Goal: Task Accomplishment & Management: Manage account settings

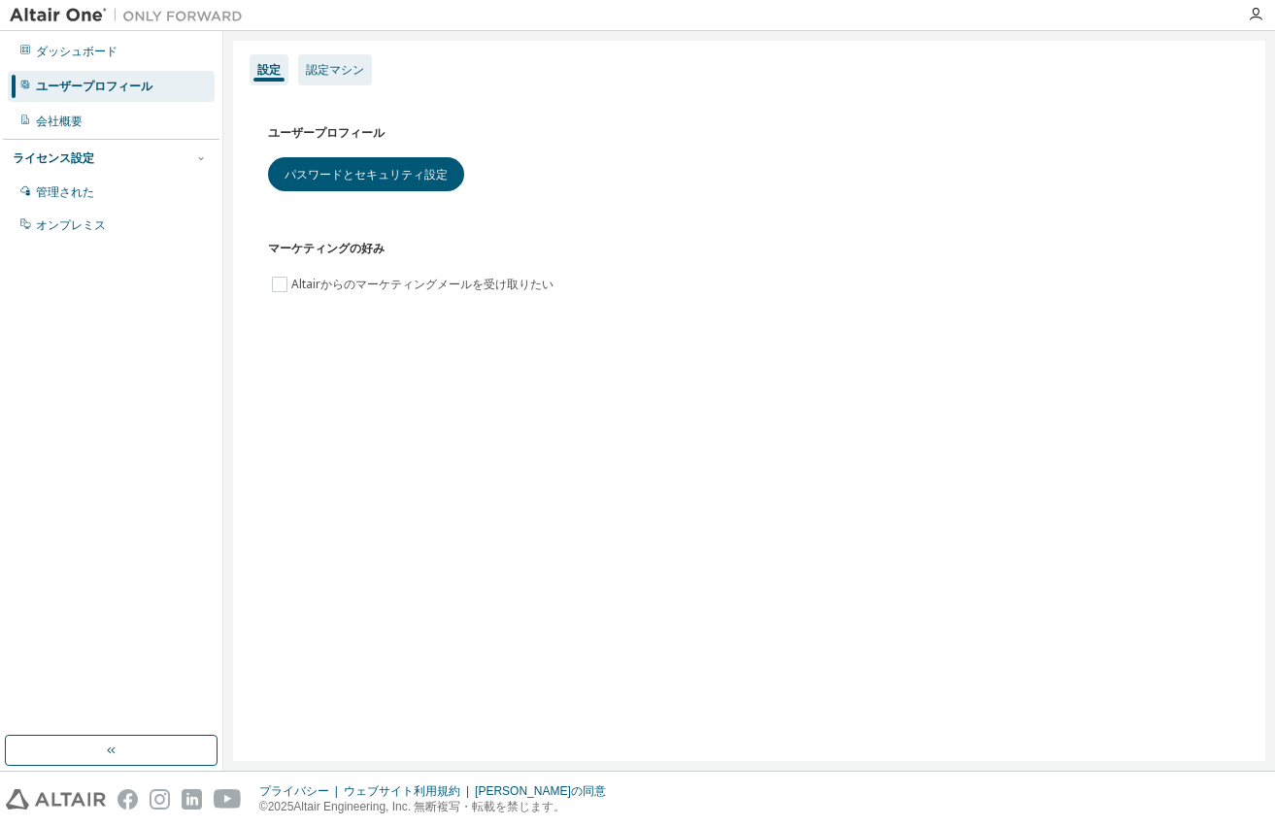
click at [345, 74] on font "認定マシン" at bounding box center [335, 70] width 58 height 14
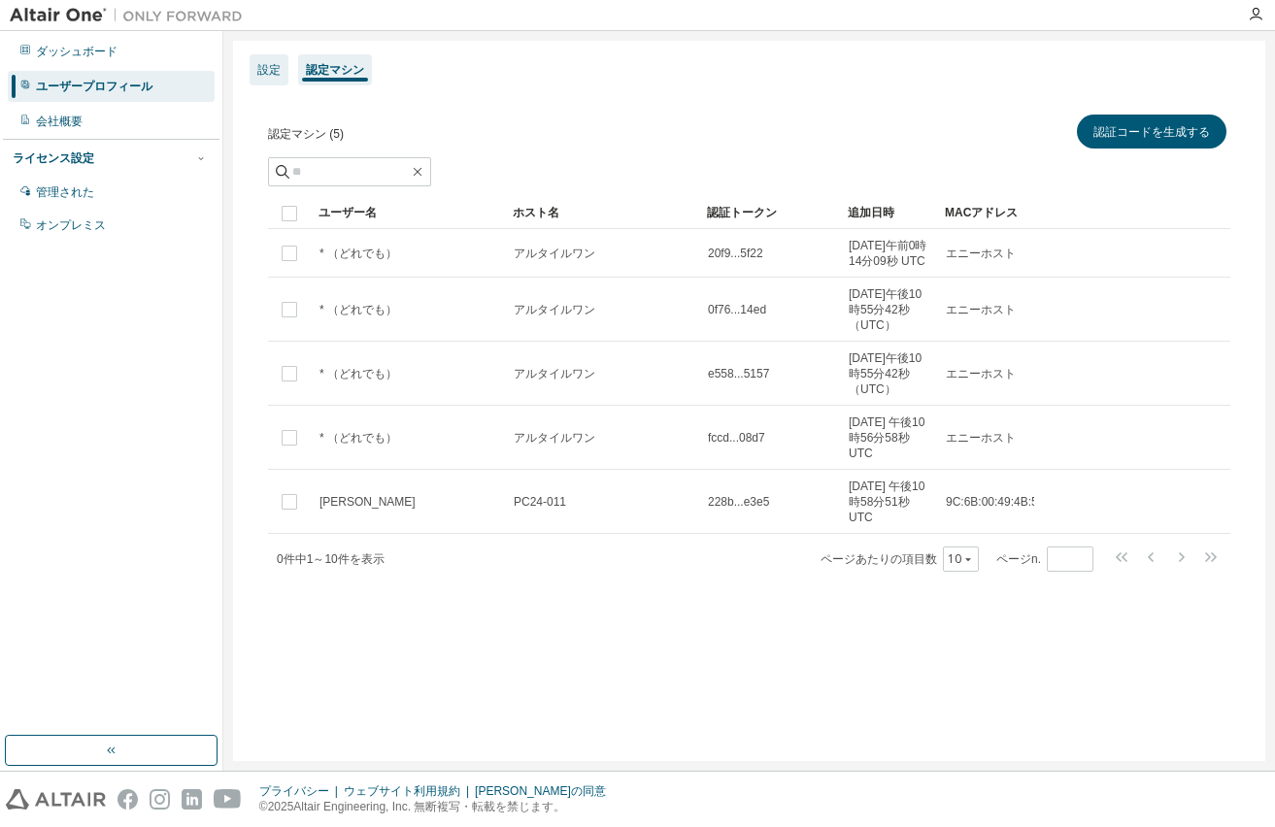
click at [259, 77] on font "設定" at bounding box center [268, 70] width 23 height 14
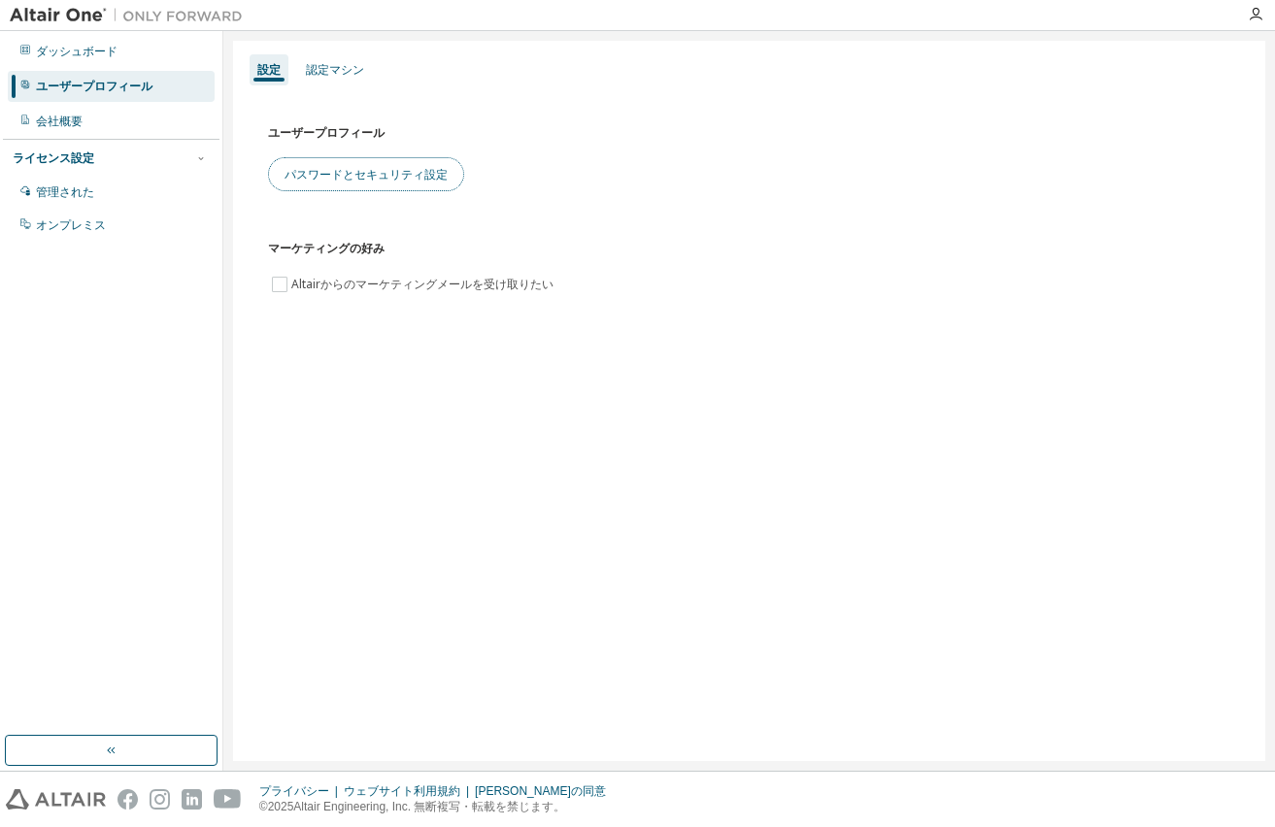
click at [352, 167] on font "パスワードとセキュリティ設定" at bounding box center [365, 174] width 163 height 17
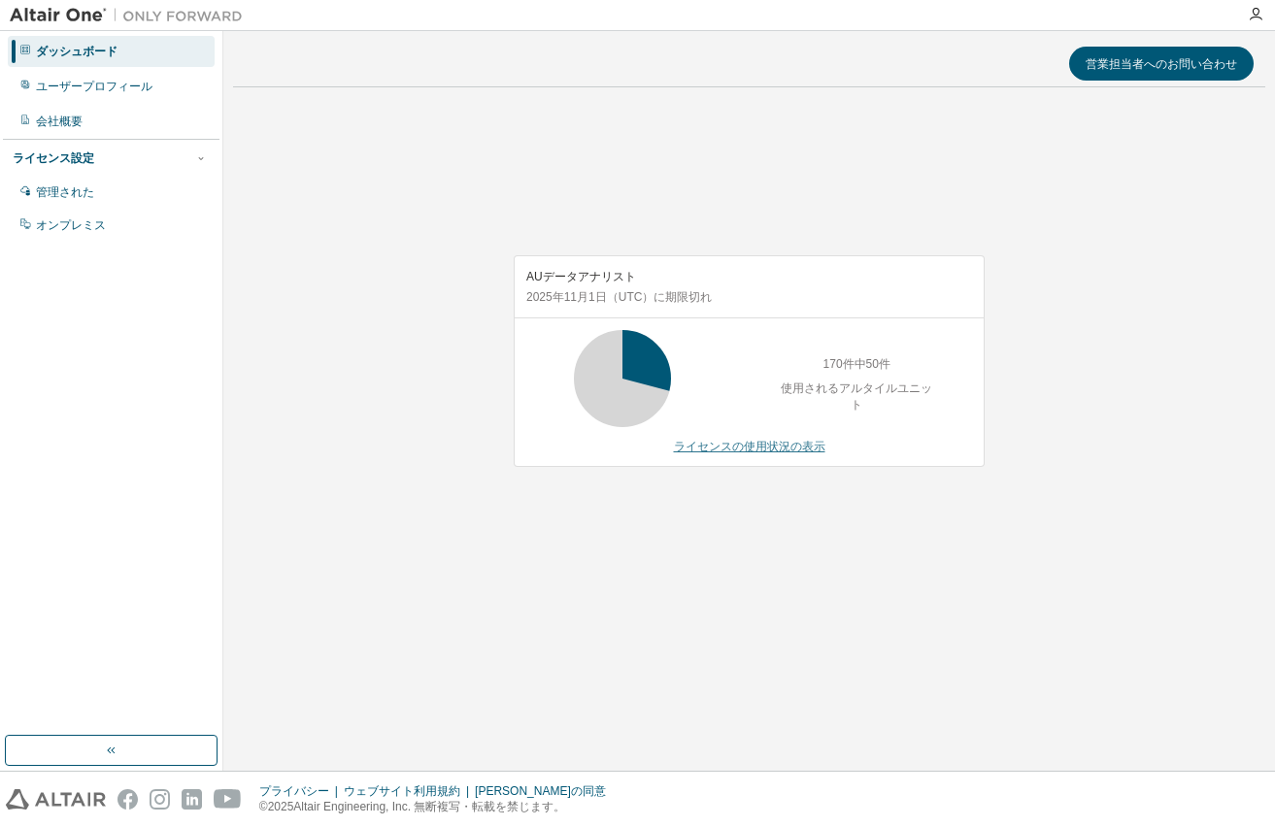
click at [761, 450] on font "ライセンスの使用状況の表示" at bounding box center [749, 447] width 151 height 14
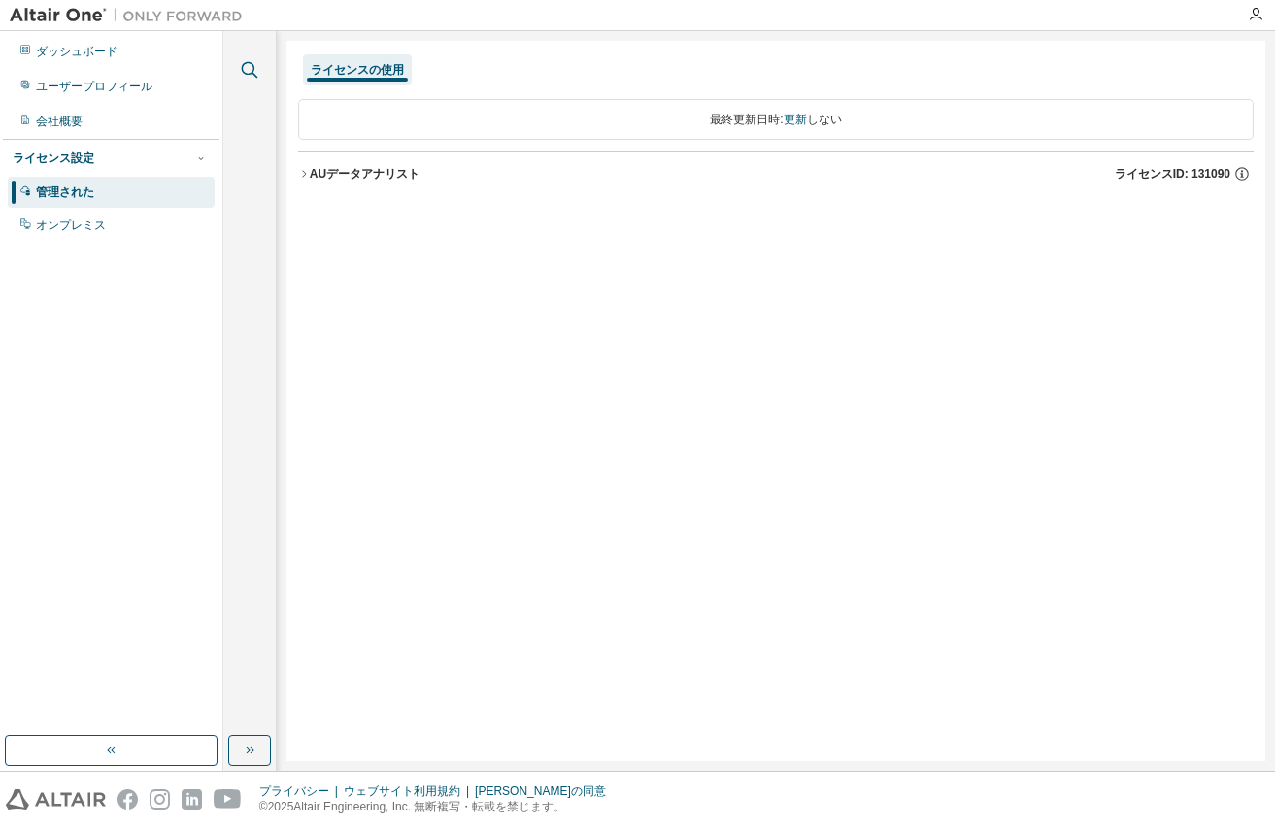
click at [244, 68] on icon "button" at bounding box center [249, 69] width 23 height 23
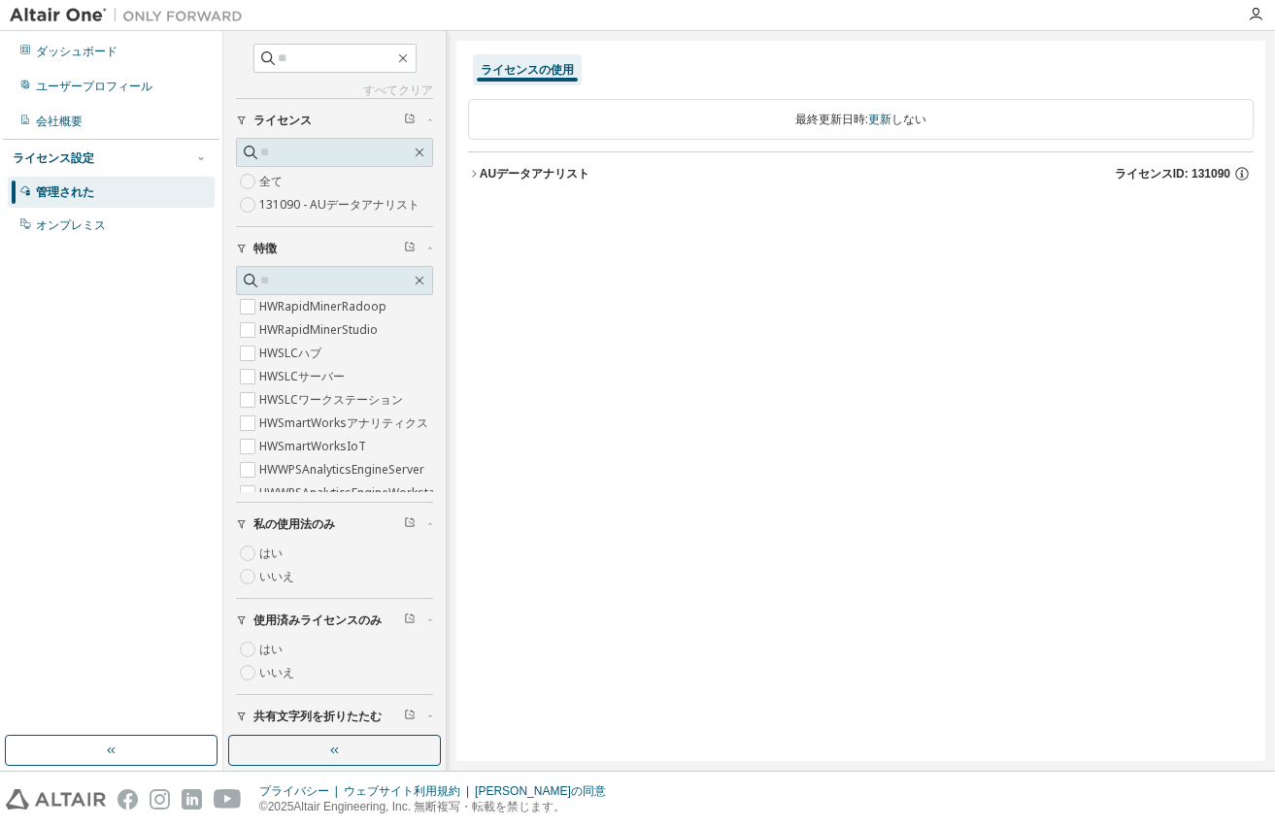
scroll to position [934, 0]
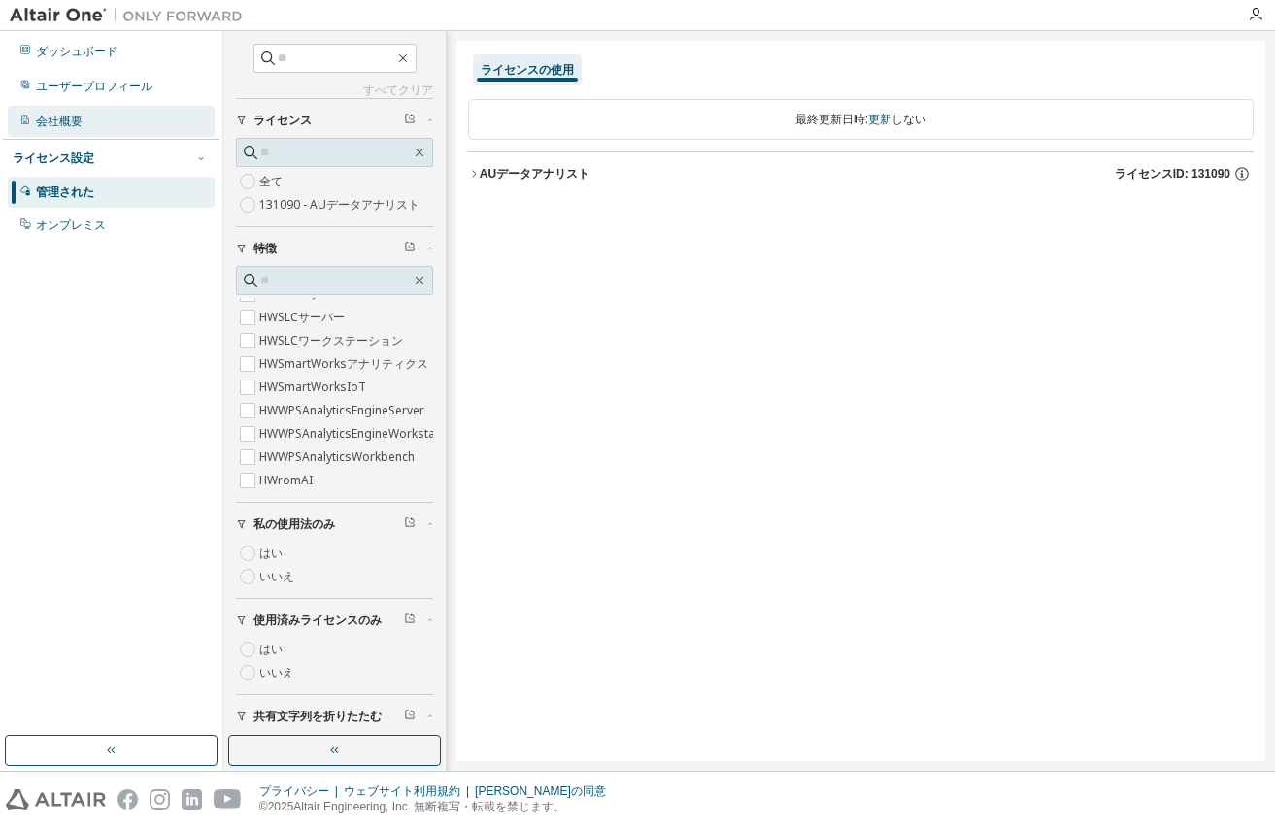
click at [62, 117] on font "会社概要" at bounding box center [59, 122] width 47 height 14
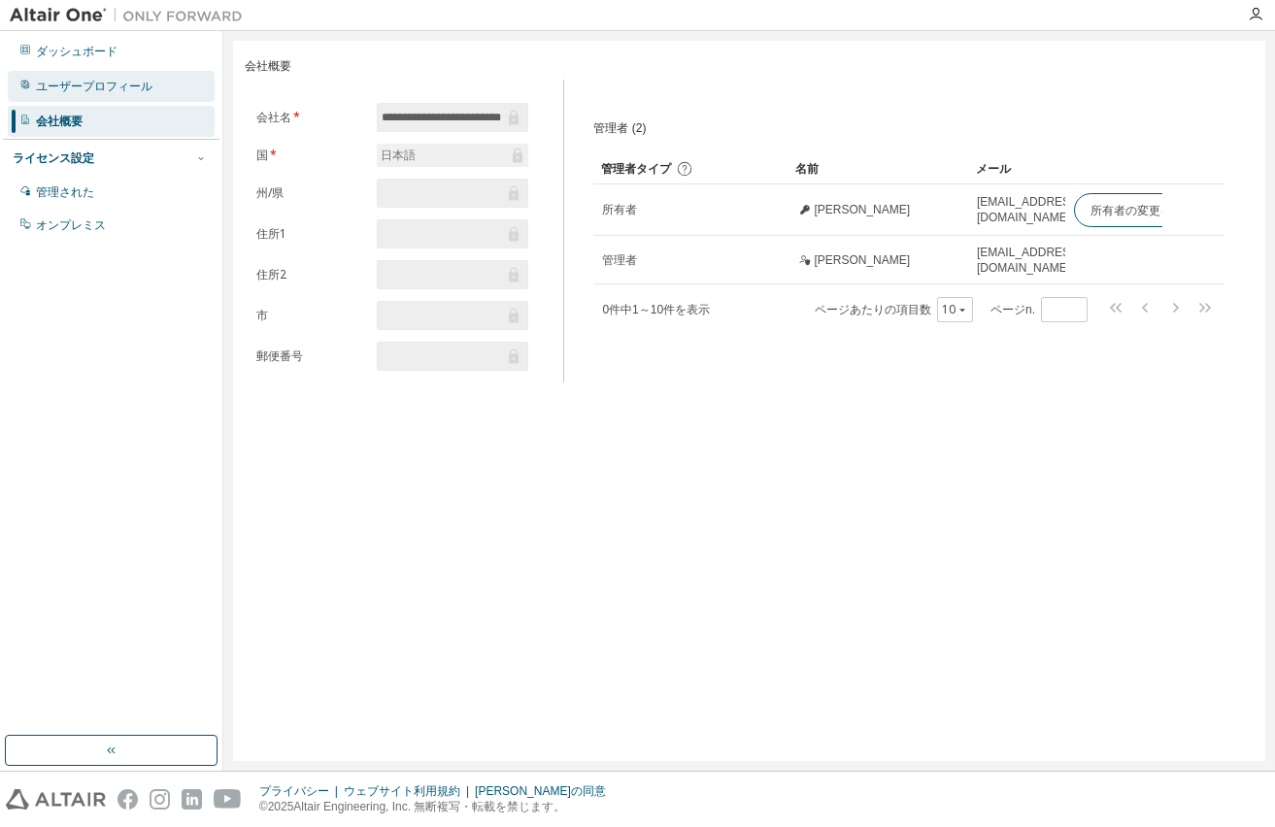
click at [67, 88] on font "ユーザープロフィール" at bounding box center [94, 87] width 117 height 14
